Goal: Task Accomplishment & Management: Manage account settings

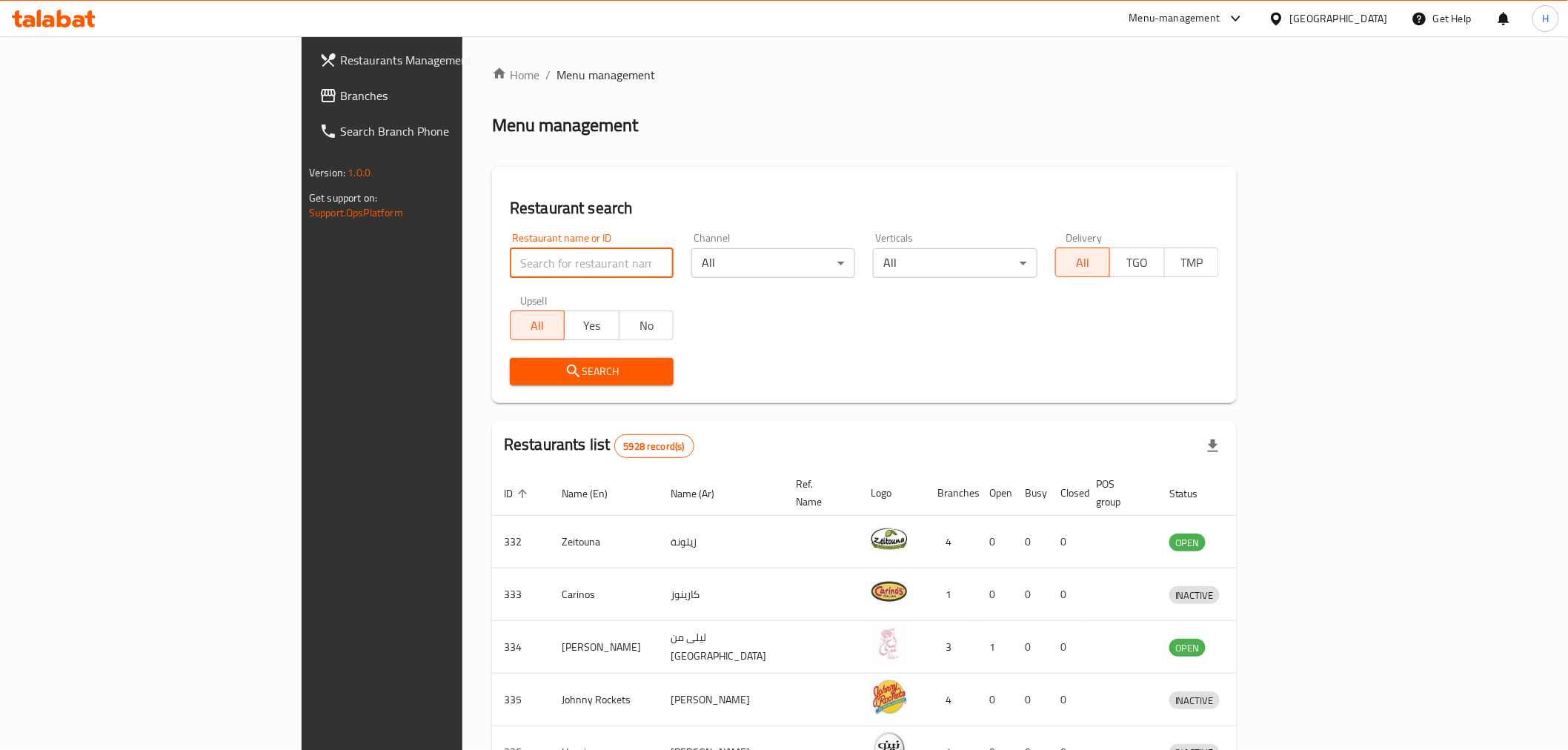
click at [510, 249] on input "search" at bounding box center [591, 263] width 164 height 30
type input "abo kirsh"
click button "Search" at bounding box center [591, 372] width 164 height 28
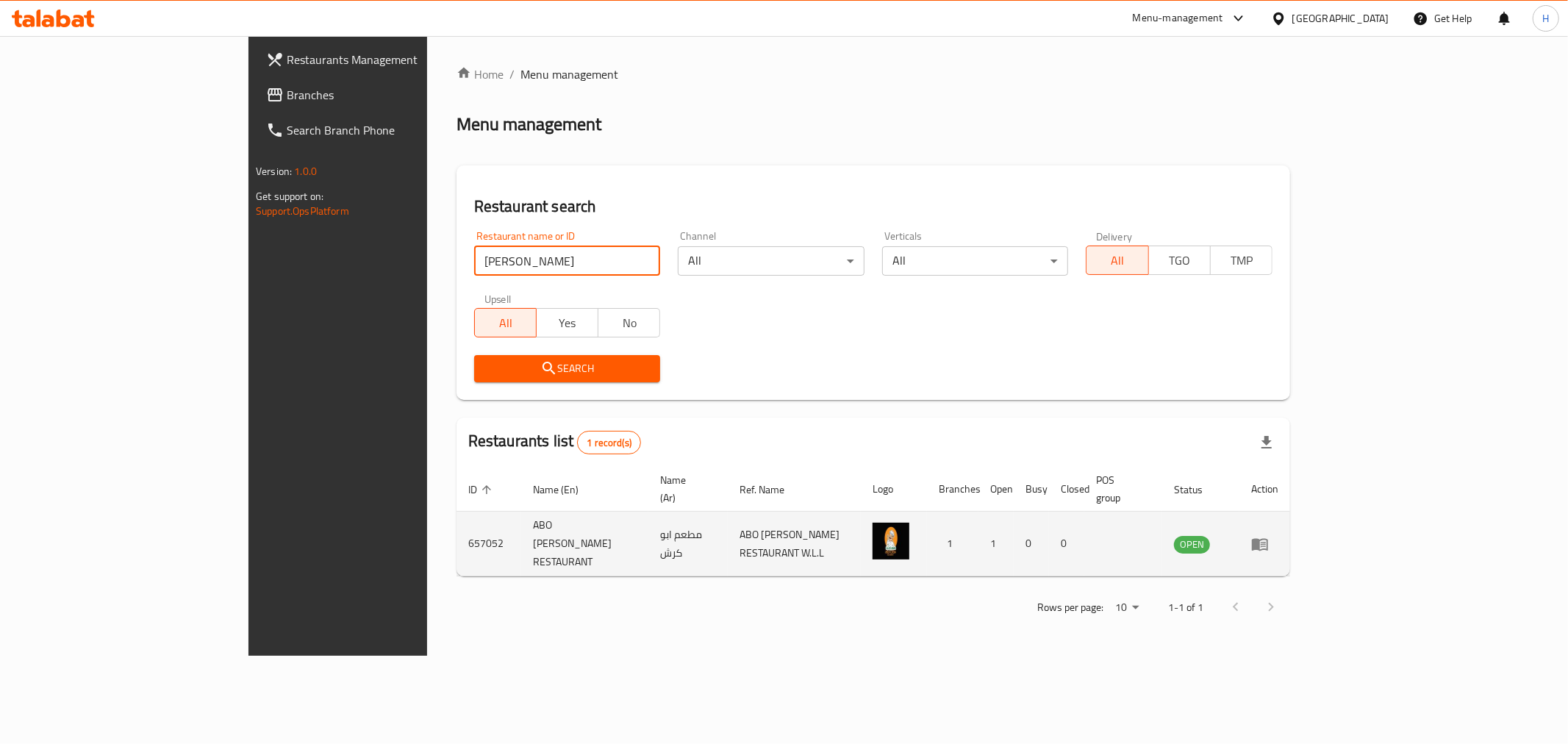
click at [1268, 538] on icon "enhanced table" at bounding box center [1260, 544] width 17 height 13
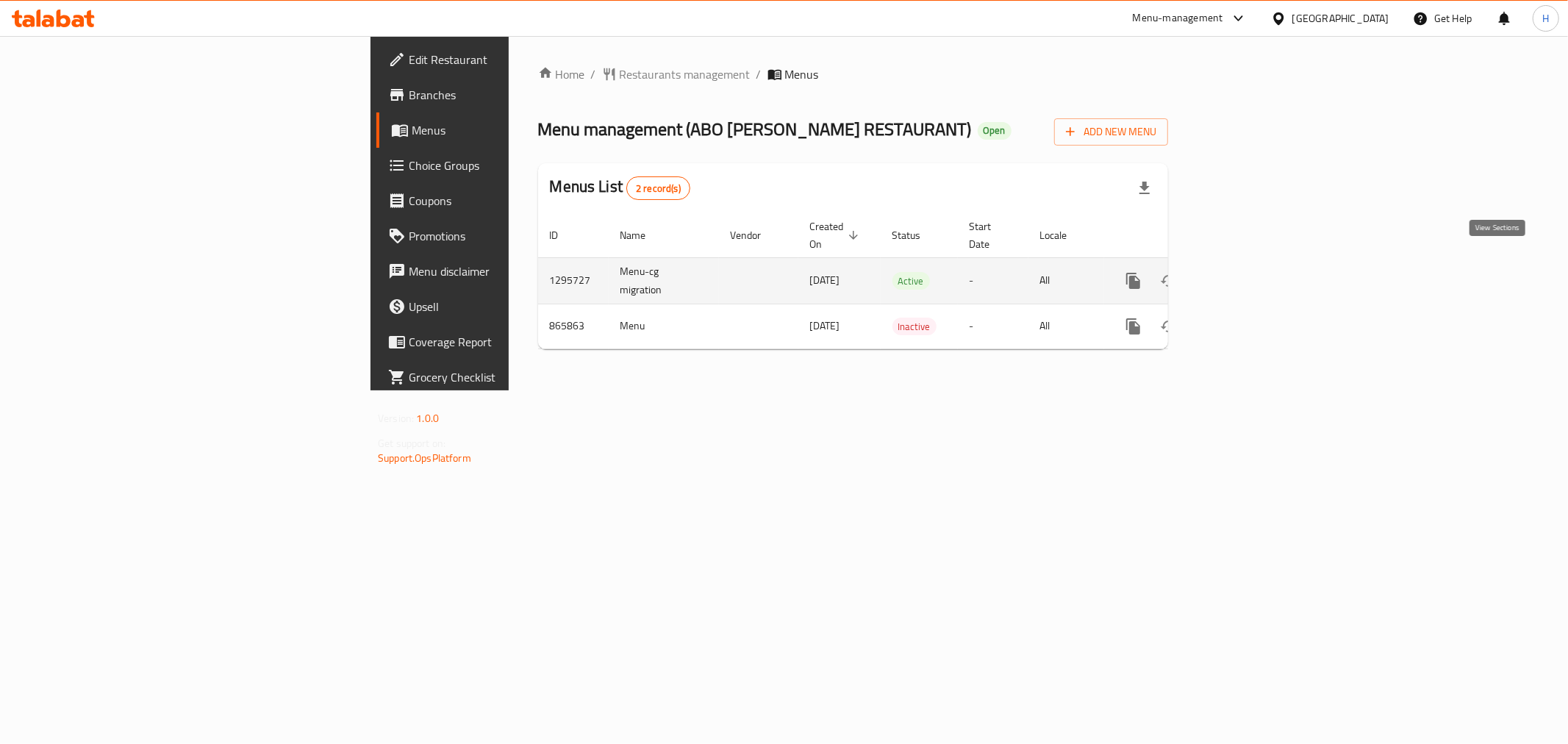
click at [1248, 272] on icon "enhanced table" at bounding box center [1239, 280] width 17 height 17
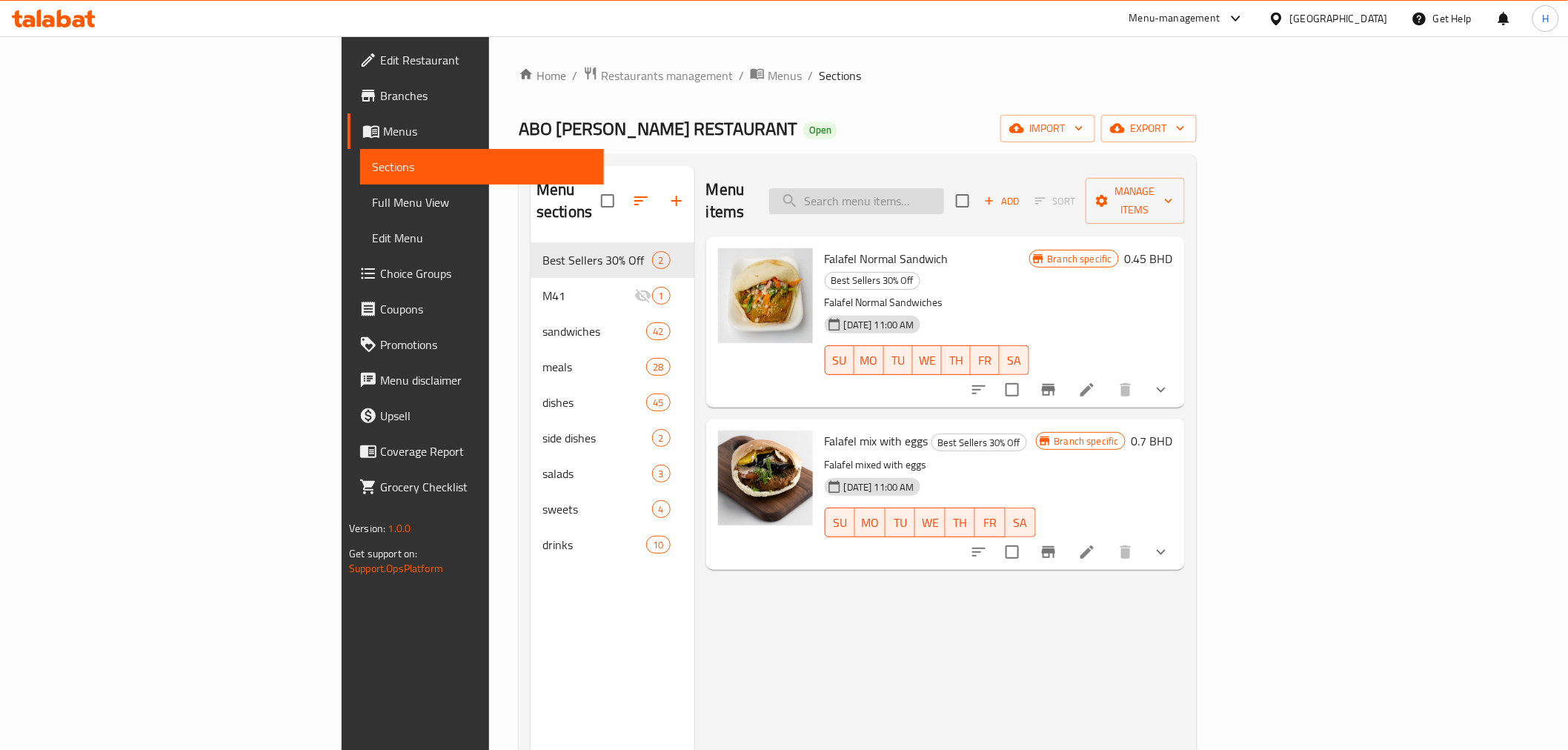
click at [944, 191] on input "search" at bounding box center [856, 201] width 175 height 26
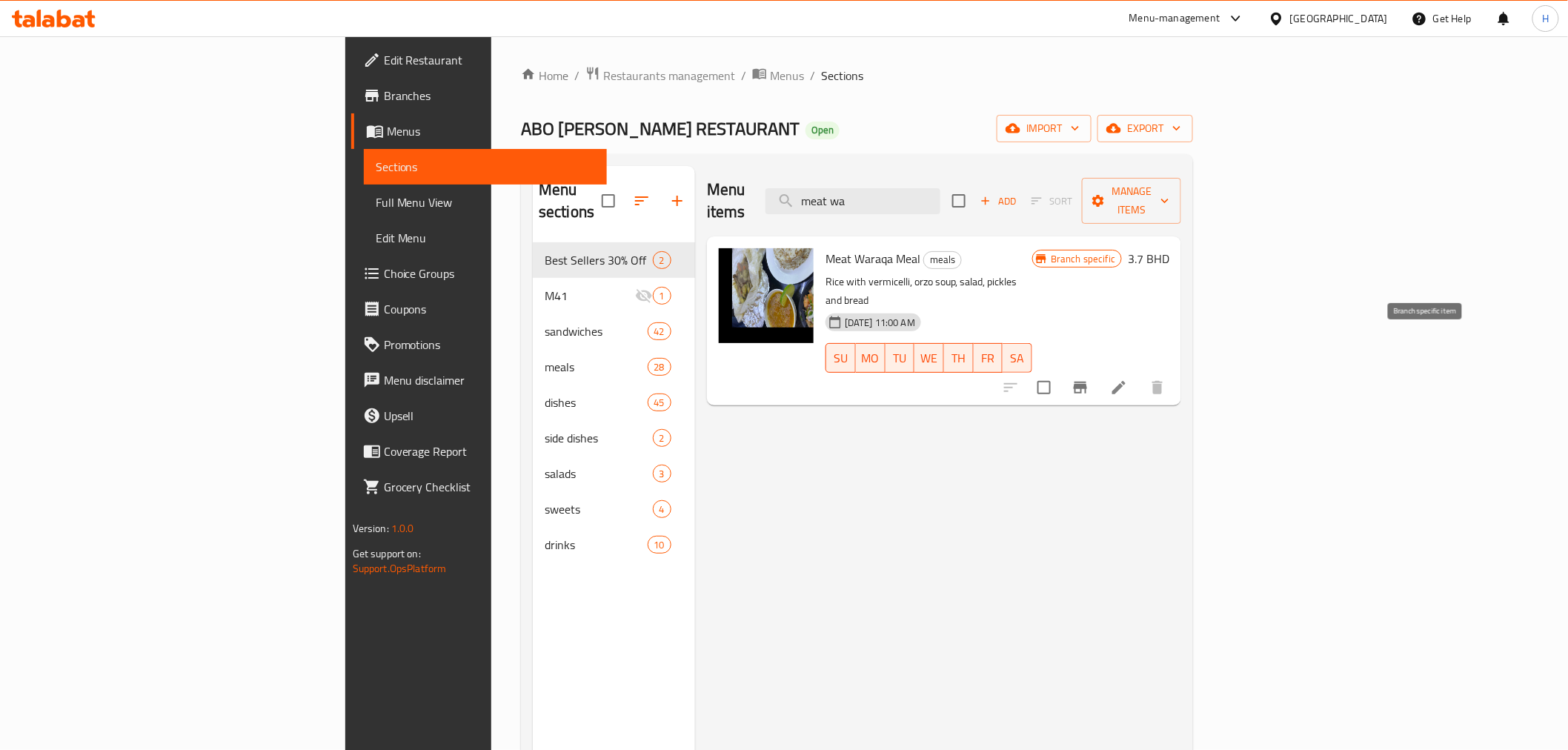
type input "meat wa"
click at [1090, 379] on icon "Branch-specific-item" at bounding box center [1081, 388] width 18 height 18
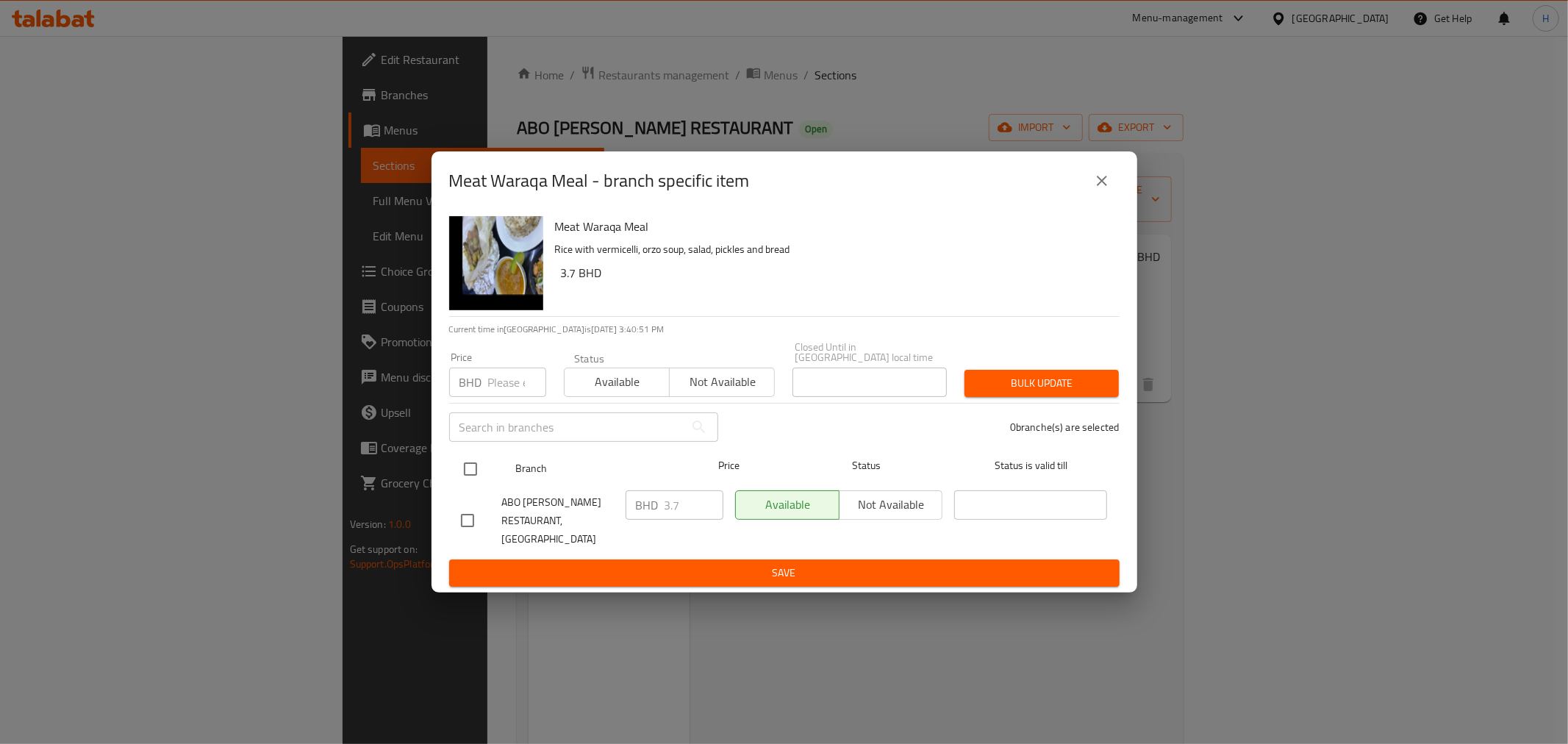
click at [461, 464] on input "checkbox" at bounding box center [471, 469] width 31 height 31
checkbox input "true"
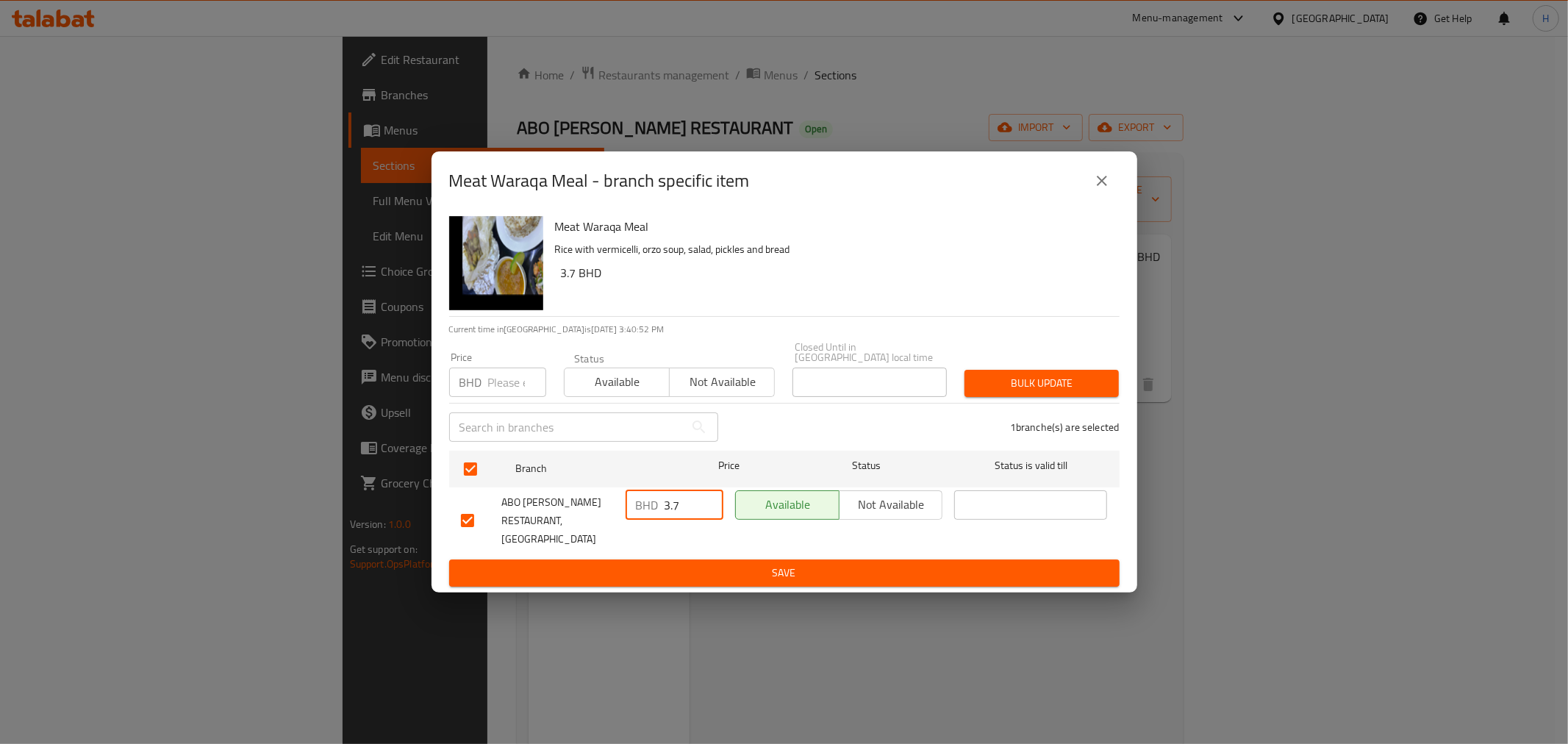
drag, startPoint x: 685, startPoint y: 498, endPoint x: 589, endPoint y: 498, distance: 96.0
click at [599, 501] on div "ABO KIRSH RESTAURANT, Manama Center BHD 3.7 ​ Available Not available ​" at bounding box center [784, 521] width 659 height 73
type input "4.7"
click at [633, 567] on span "Save" at bounding box center [784, 573] width 647 height 18
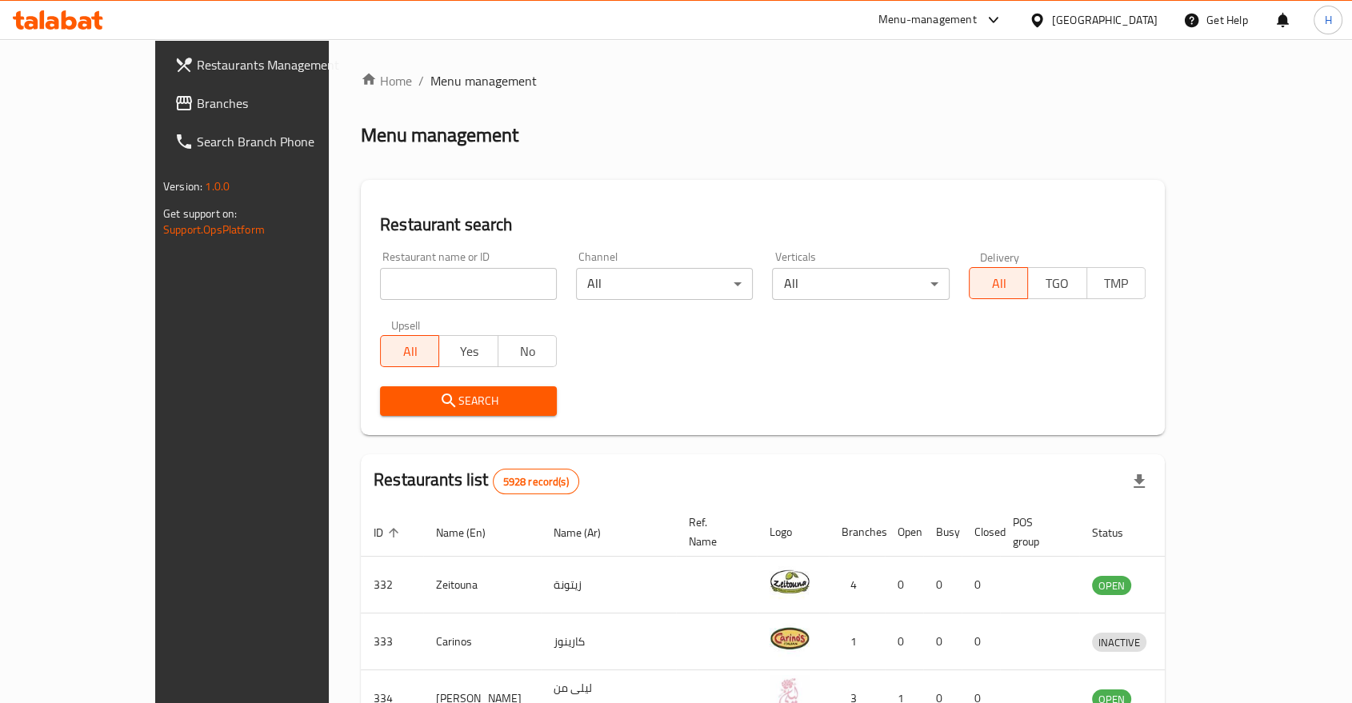
click at [380, 291] on input "search" at bounding box center [468, 284] width 177 height 32
type input "[PERSON_NAME]"
click button "Search" at bounding box center [468, 401] width 177 height 30
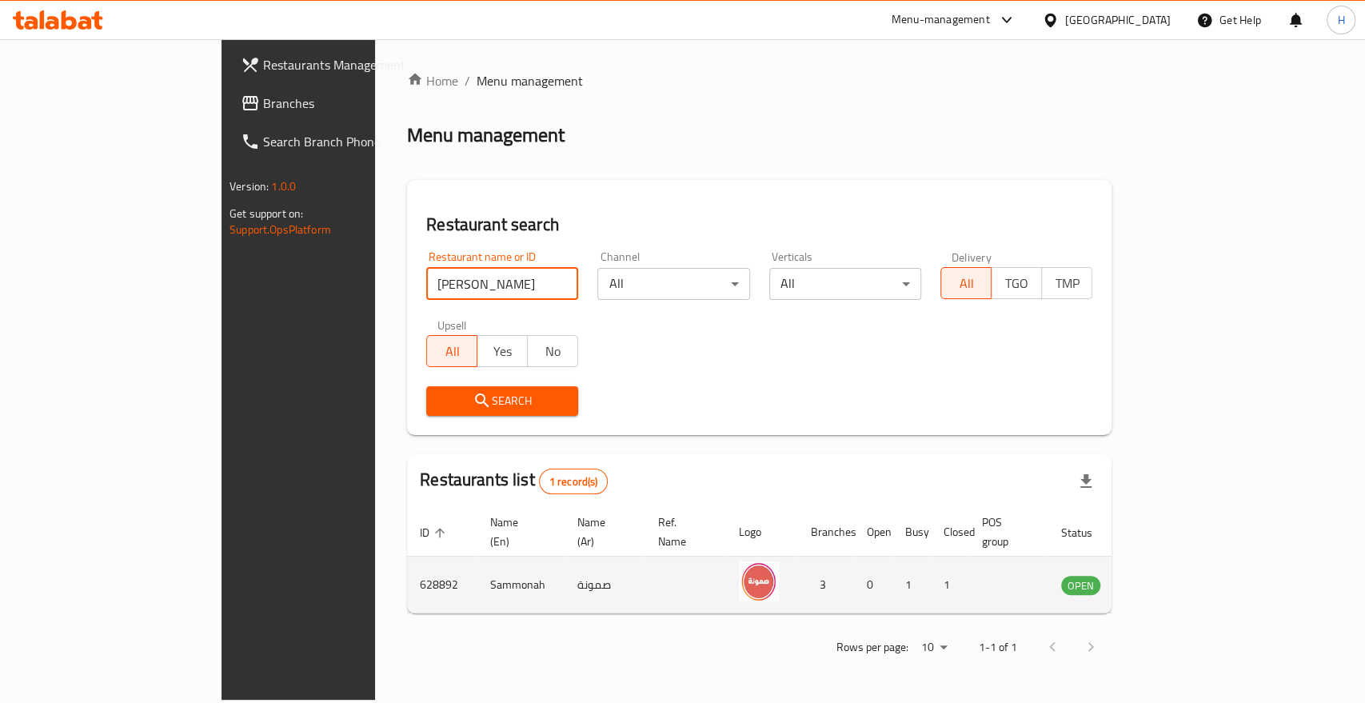
click at [1165, 575] on icon "enhanced table" at bounding box center [1154, 584] width 19 height 19
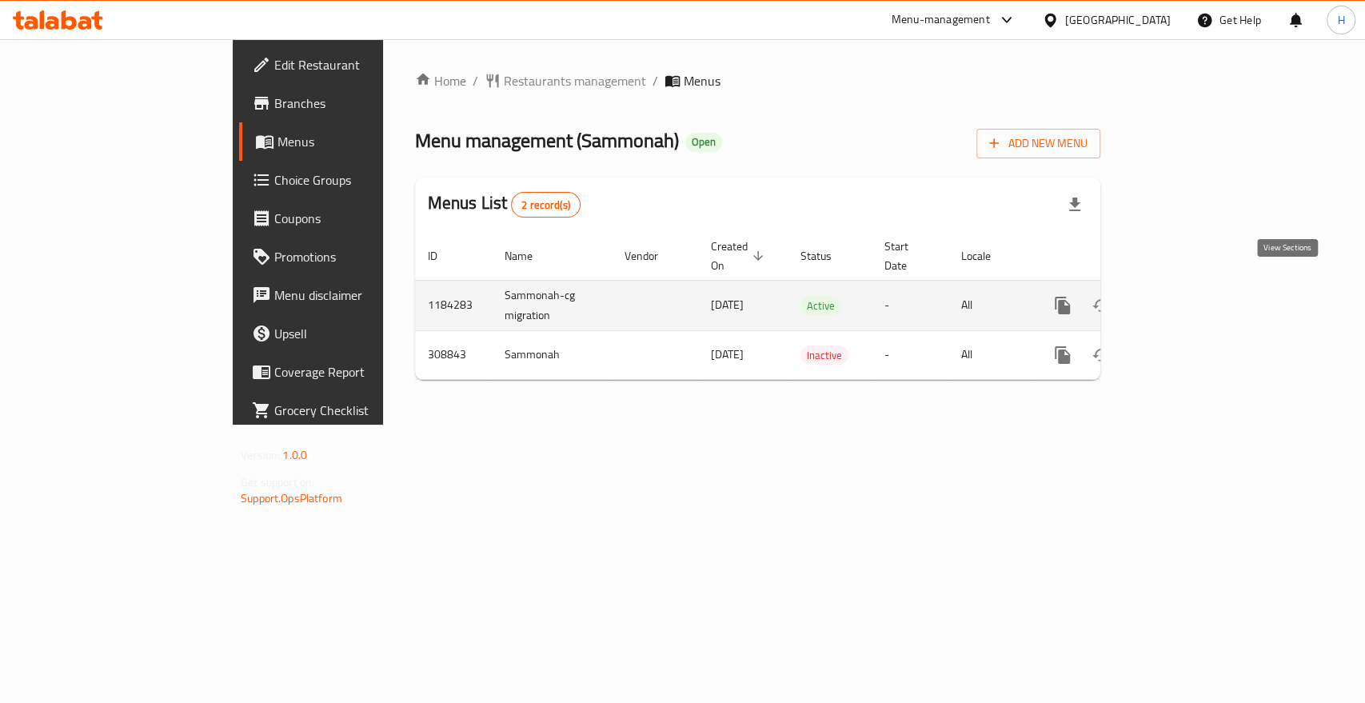
click at [1197, 286] on link "enhanced table" at bounding box center [1178, 305] width 38 height 38
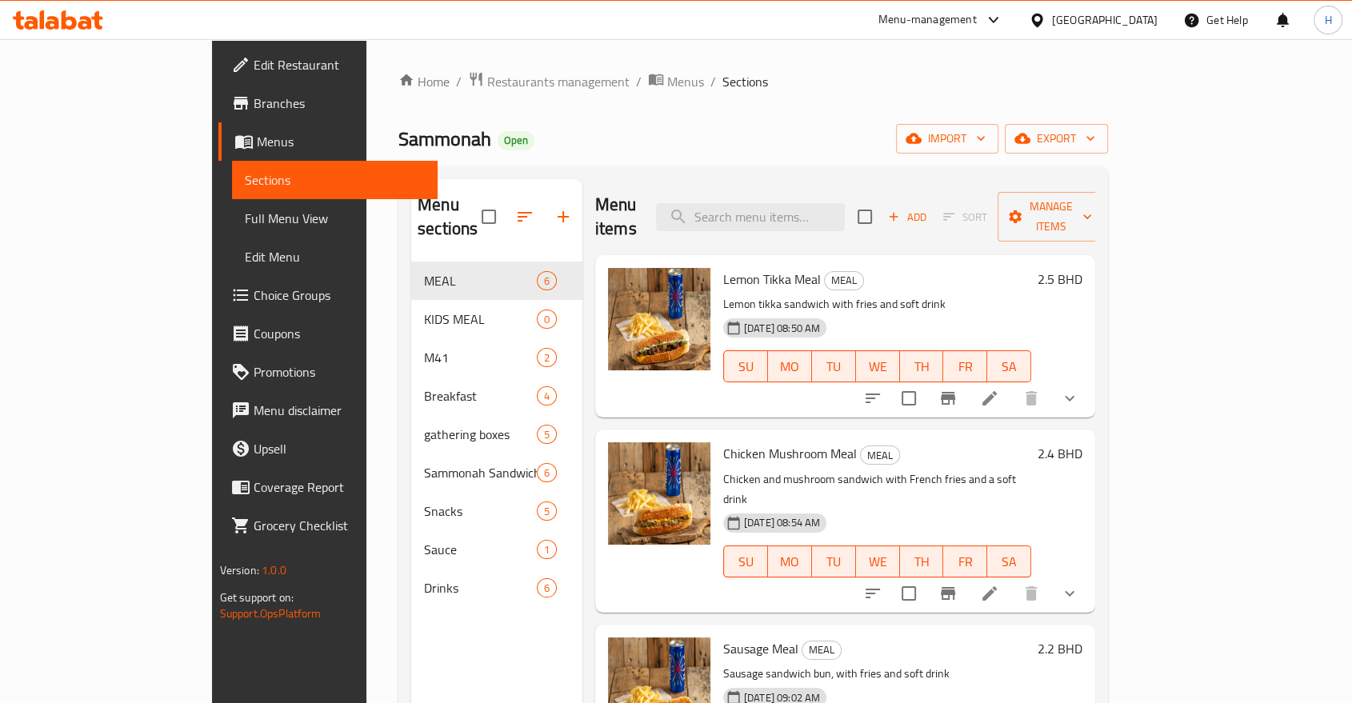
click at [723, 267] on span "Lemon Tikka Meal" at bounding box center [772, 279] width 98 height 24
copy h6 "Lemon Tikka Meal"
click at [411, 657] on div "Menu sections MEAL 6 KIDS MEAL 0 M41 2 Breakfast 4 gathering boxes 5 Sammonah S…" at bounding box center [496, 530] width 171 height 703
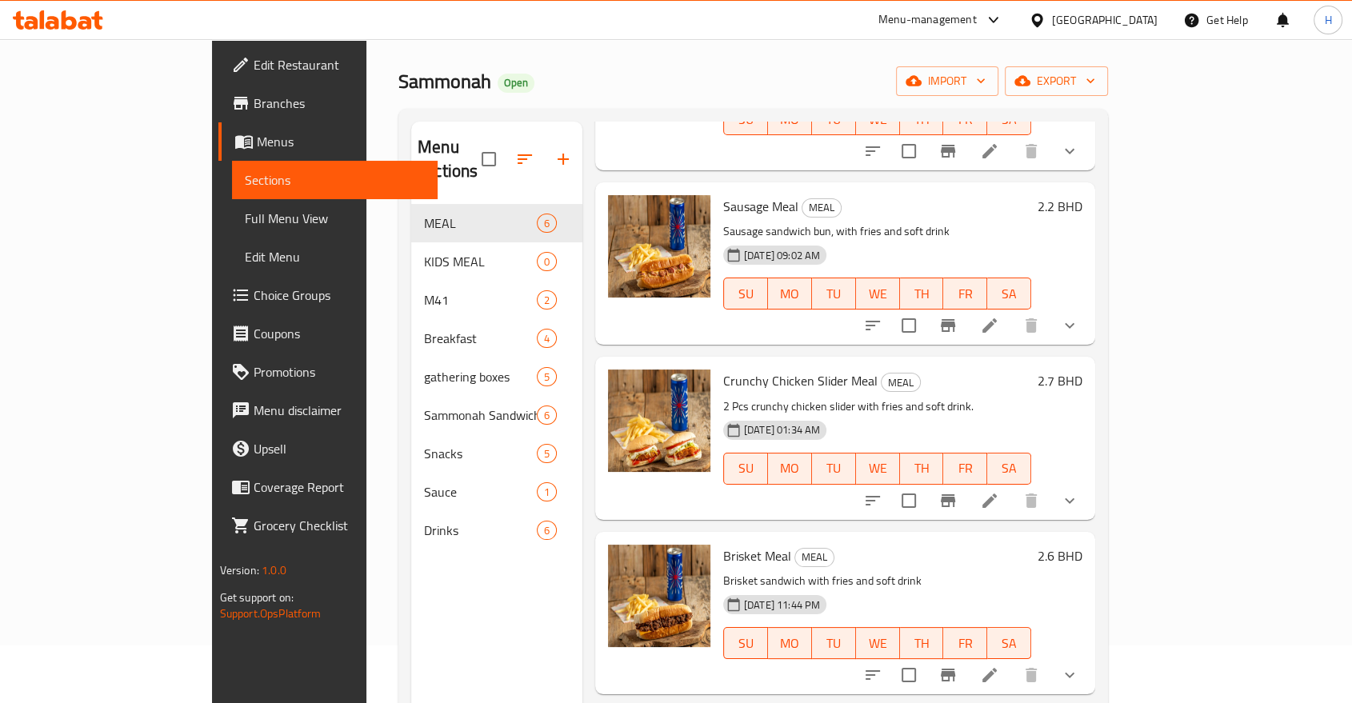
scroll to position [224, 0]
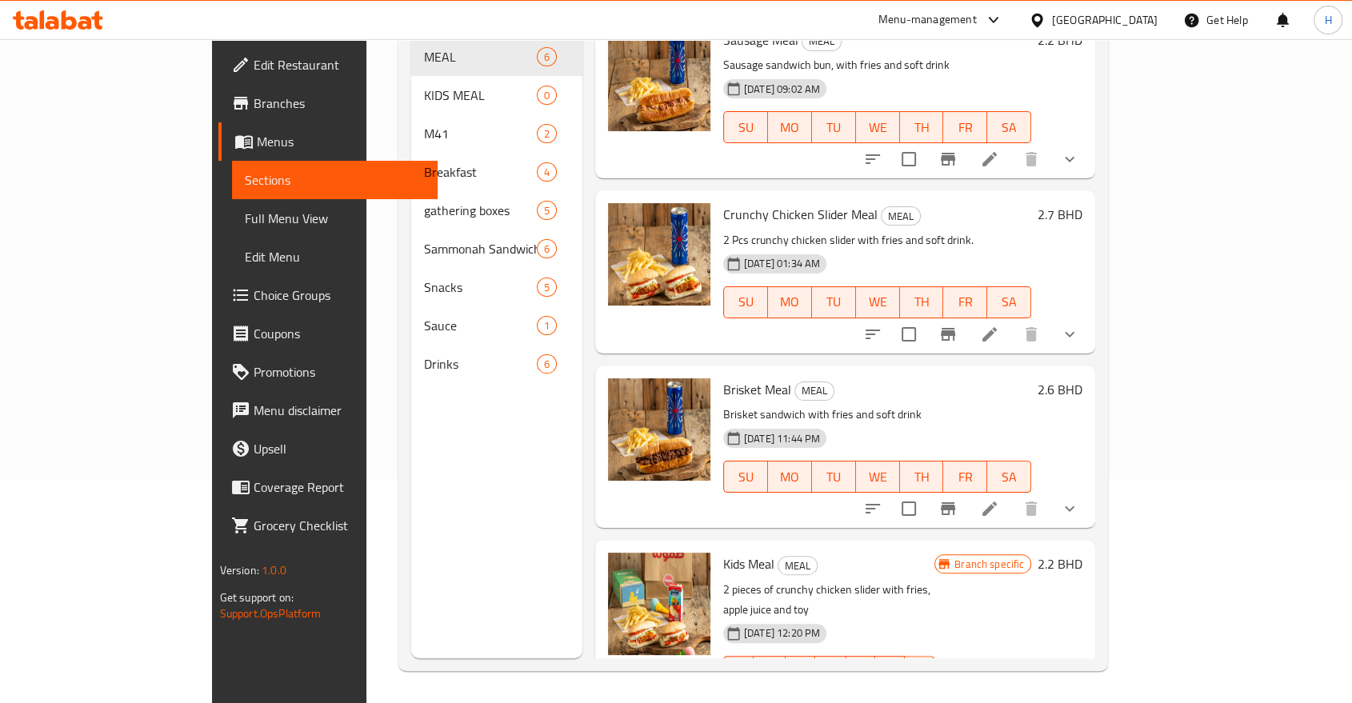
click at [411, 535] on div "Menu sections MEAL 6 KIDS MEAL 0 M41 2 Breakfast 4 gathering boxes 5 Sammonah S…" at bounding box center [496, 306] width 171 height 703
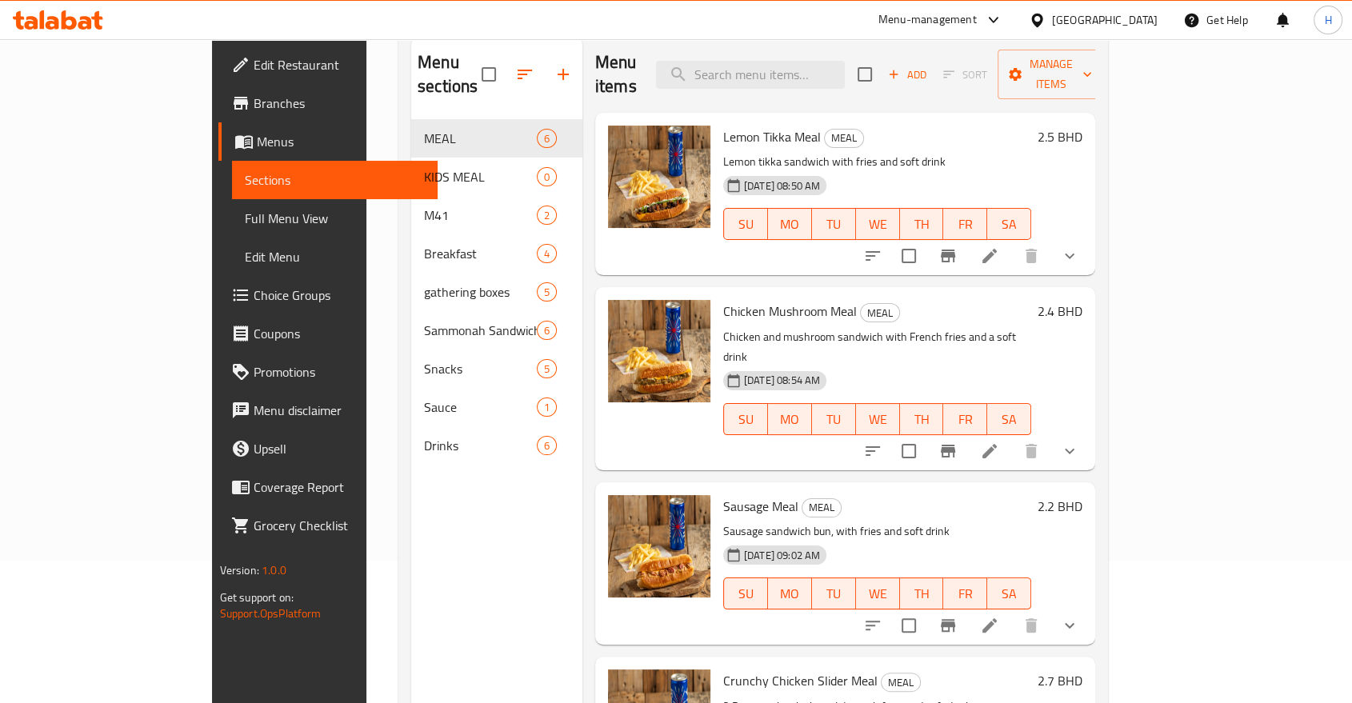
scroll to position [46, 0]
